Goal: Transaction & Acquisition: Purchase product/service

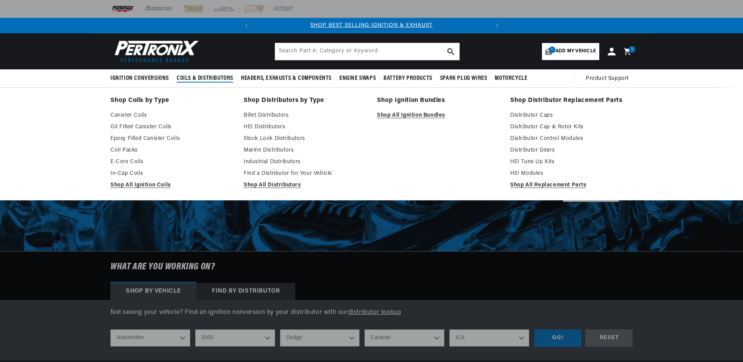
select select "2000"
select select "Dodge"
select select "[GEOGRAPHIC_DATA]"
select select "5.2L"
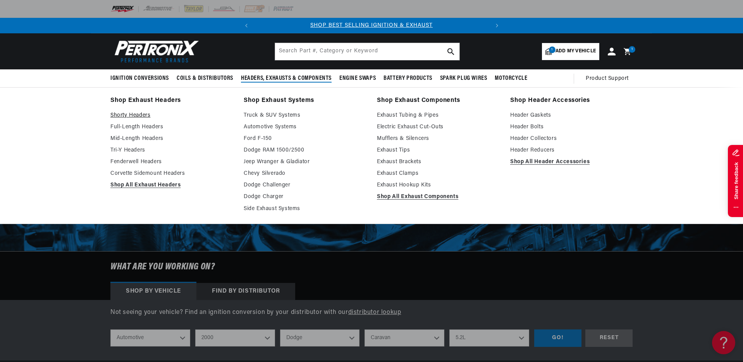
click at [129, 115] on link "Shorty Headers" at bounding box center [171, 115] width 122 height 9
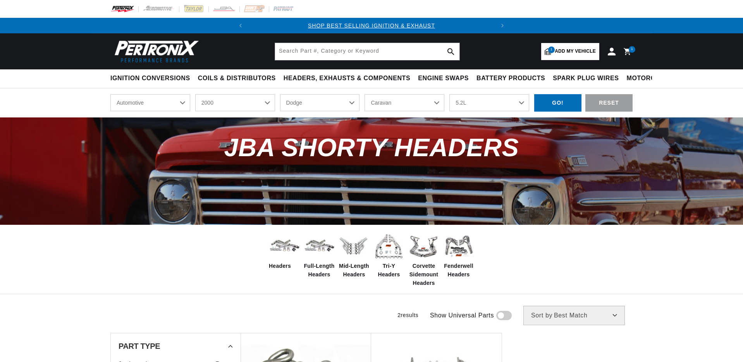
select select "2000"
select select "Dodge"
select select "[GEOGRAPHIC_DATA]"
select select "5.2L"
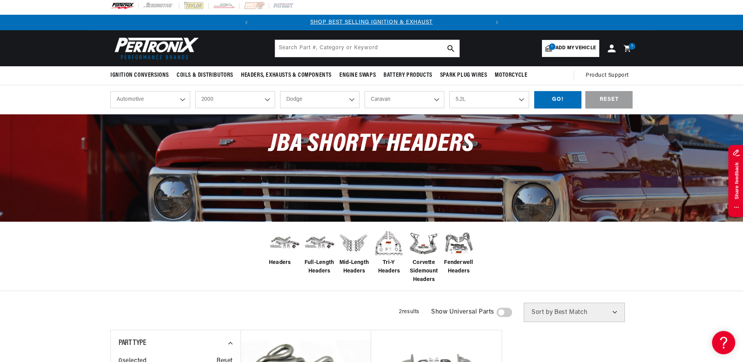
scroll to position [357, 0]
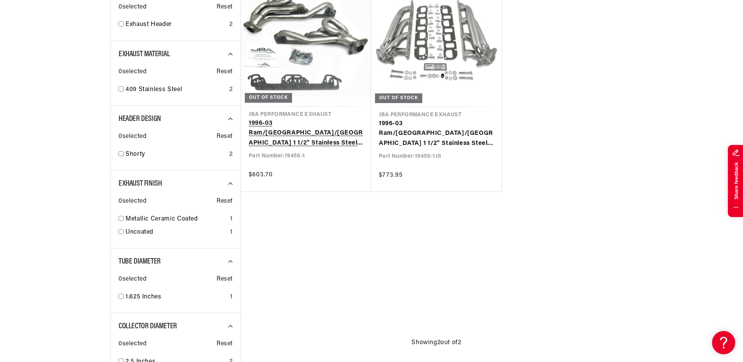
click at [303, 119] on link "1996-03 Ram/Dakota/Durango 1 1/2" Stainless Steel Shorty Header" at bounding box center [306, 134] width 115 height 30
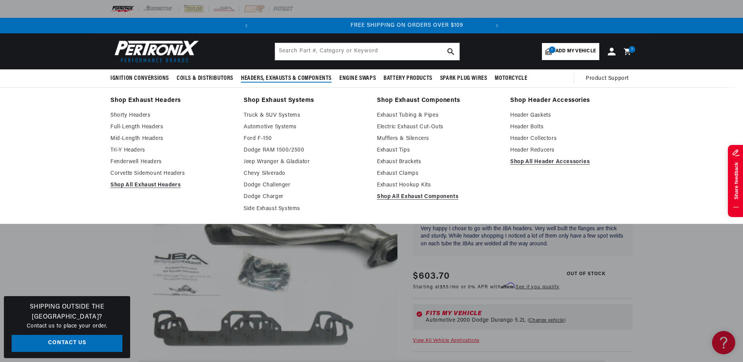
click at [275, 80] on span "Headers, Exhausts & Components" at bounding box center [286, 78] width 91 height 8
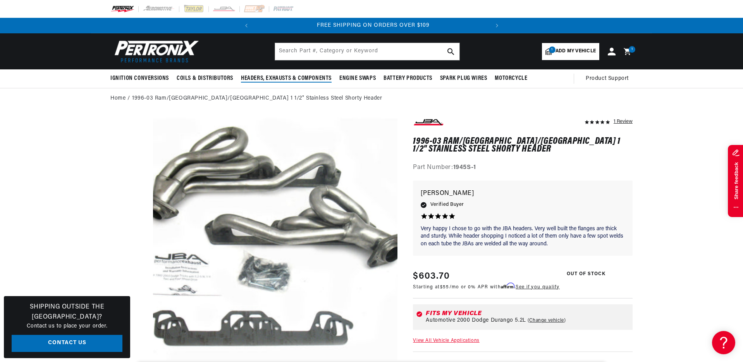
scroll to position [0, 235]
click at [275, 80] on span "Headers, Exhausts & Components" at bounding box center [286, 78] width 91 height 8
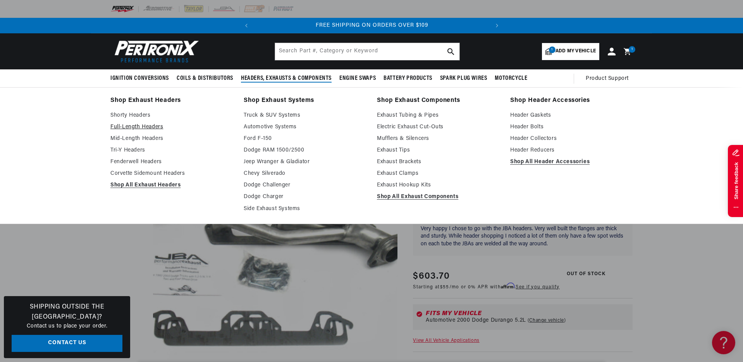
click at [148, 129] on link "Full-Length Headers" at bounding box center [171, 126] width 122 height 9
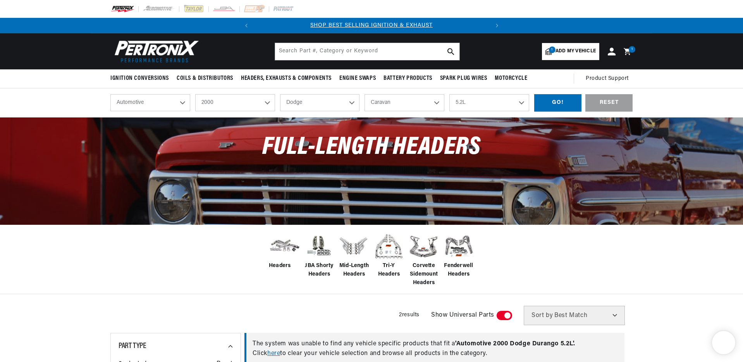
select select "2000"
select select "Dodge"
select select "[GEOGRAPHIC_DATA]"
select select "5.2L"
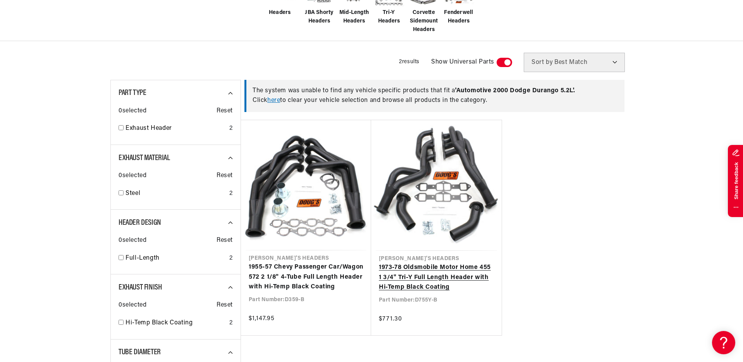
click at [441, 263] on link "1973-78 Oldsmobile Motor Home 455 1 3/4" Tri-Y Full Length Header with Hi-Temp …" at bounding box center [436, 278] width 115 height 30
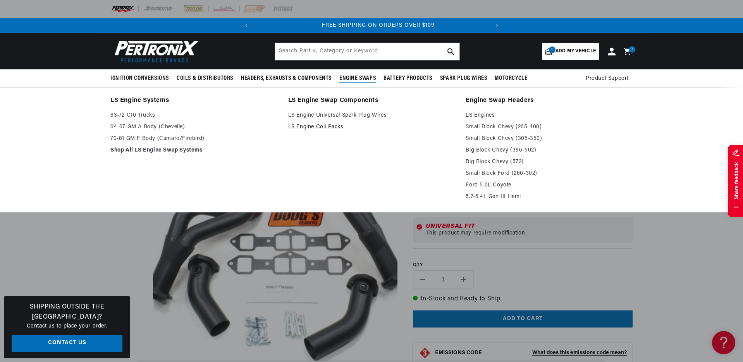
scroll to position [0, 235]
click at [334, 126] on link "LS Engine Coil Packs" at bounding box center [371, 126] width 167 height 9
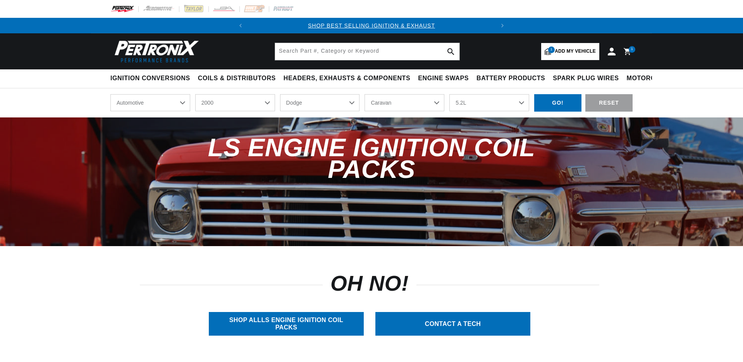
select select "2000"
select select "Dodge"
select select "[GEOGRAPHIC_DATA]"
select select "5.2L"
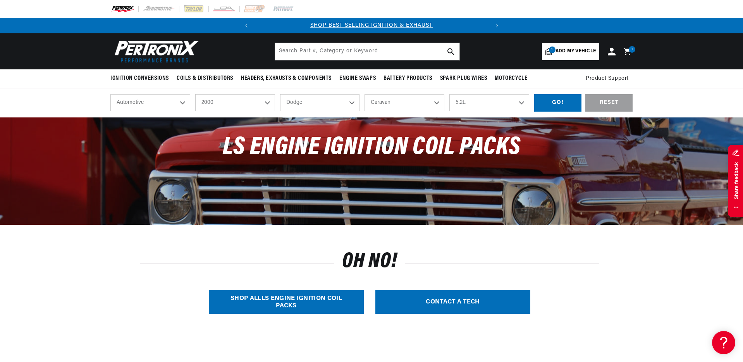
click at [562, 57] on link "1 Add my vehicle" at bounding box center [570, 51] width 57 height 17
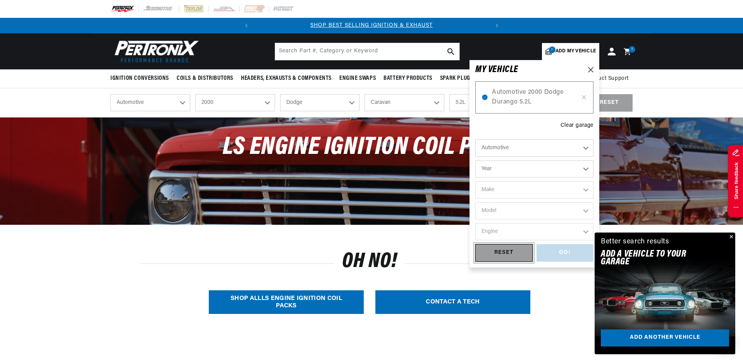
click at [518, 247] on div "RESET" at bounding box center [504, 252] width 57 height 17
click at [585, 95] on icon at bounding box center [584, 97] width 7 height 6
select select "Year"
select select "Make"
select select "Model"
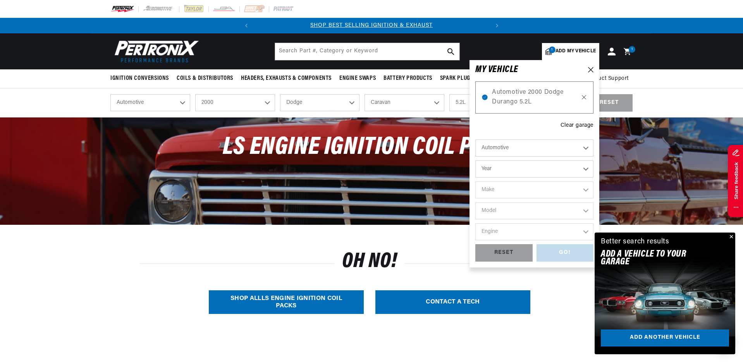
select select "Engine"
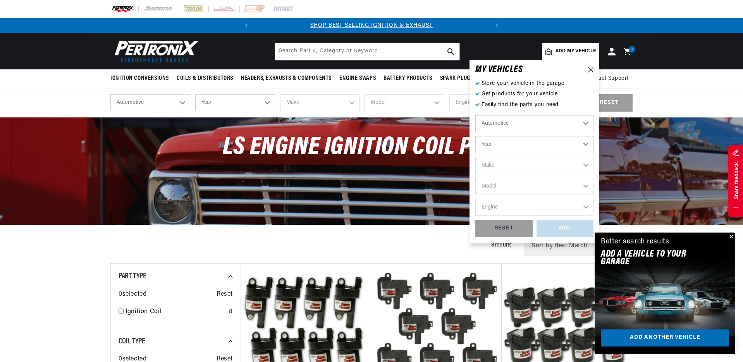
click at [309, 239] on div "Filters 8 results Show Universal Parts Sort by Best Match Featured Name, A-Z Na…" at bounding box center [371, 245] width 522 height 19
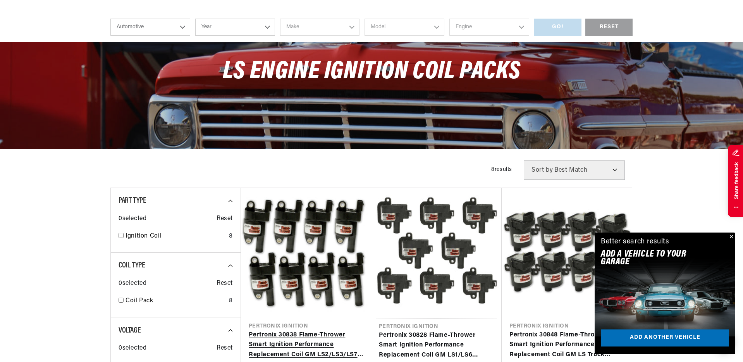
scroll to position [253, 0]
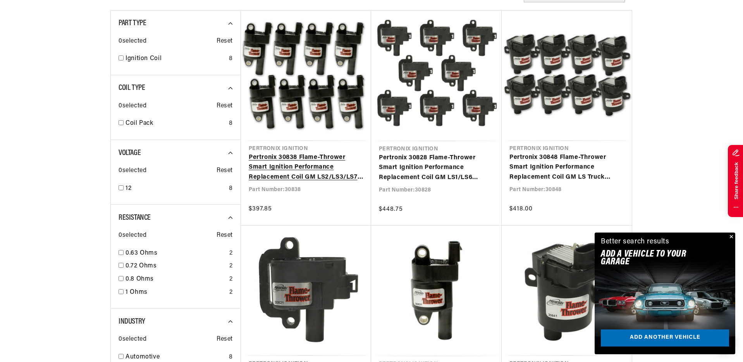
click at [305, 153] on link "Pertronix 30838 Flame-Thrower Smart Ignition Performance Replacement Coil GM LS…" at bounding box center [306, 168] width 115 height 30
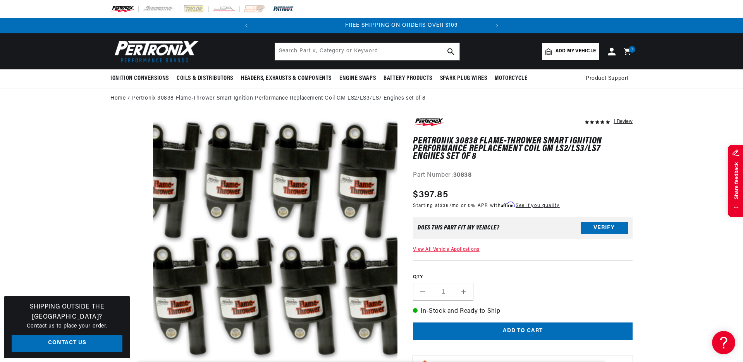
scroll to position [0, 235]
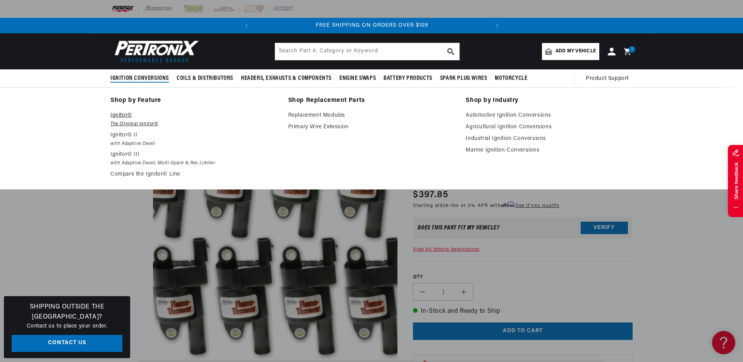
click at [125, 119] on p "Ignitor©" at bounding box center [193, 115] width 167 height 9
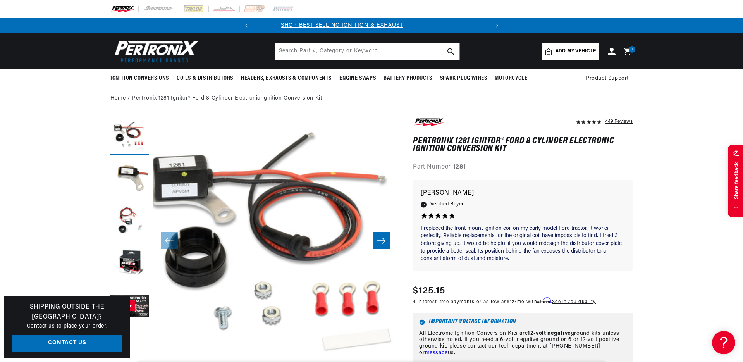
scroll to position [0, 6]
